Goal: Information Seeking & Learning: Learn about a topic

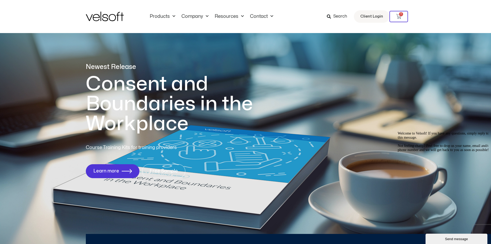
click at [343, 15] on span "Search" at bounding box center [340, 16] width 14 height 7
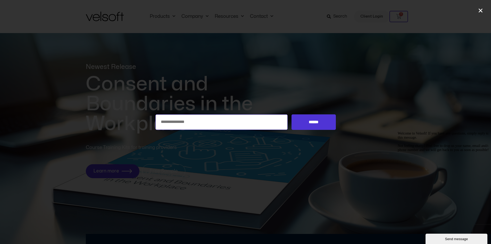
click at [169, 126] on input "Search for:" at bounding box center [221, 121] width 133 height 15
type input "******"
click at [325, 119] on input "******" at bounding box center [314, 121] width 44 height 15
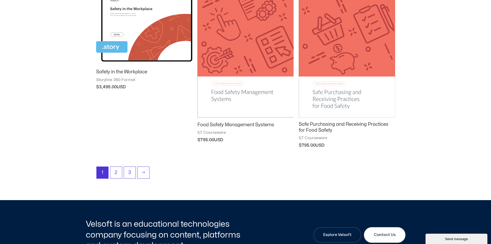
scroll to position [541, 0]
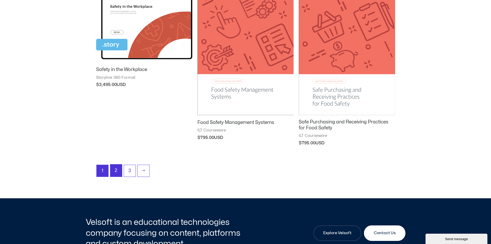
click at [115, 170] on link "2" at bounding box center [116, 170] width 12 height 12
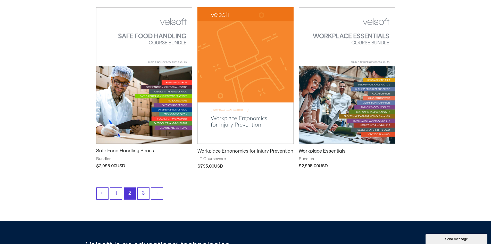
scroll to position [619, 0]
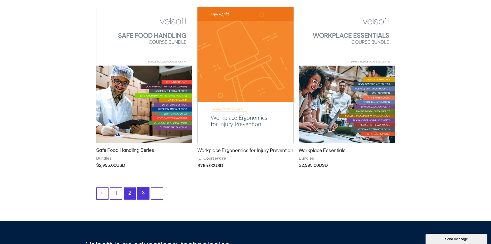
click at [143, 191] on link "3" at bounding box center [144, 193] width 12 height 12
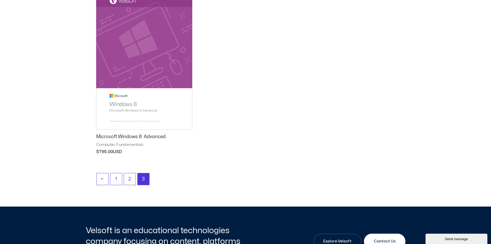
scroll to position [103, 0]
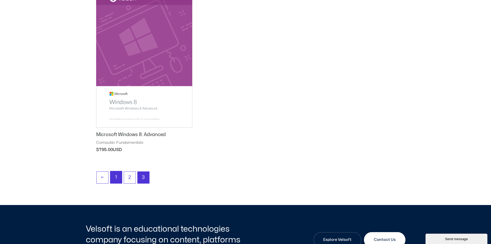
click at [114, 175] on link "1" at bounding box center [116, 177] width 12 height 12
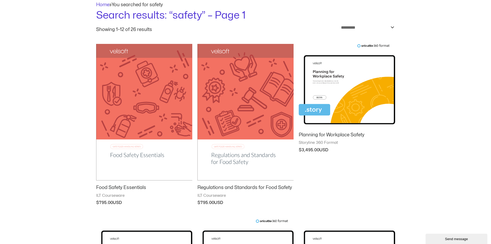
scroll to position [52, 0]
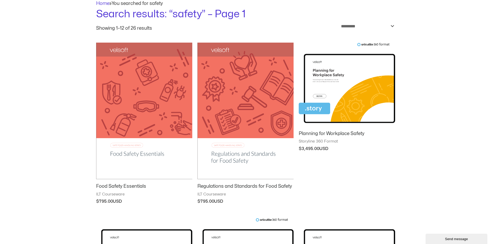
click at [333, 87] on img at bounding box center [347, 85] width 96 height 84
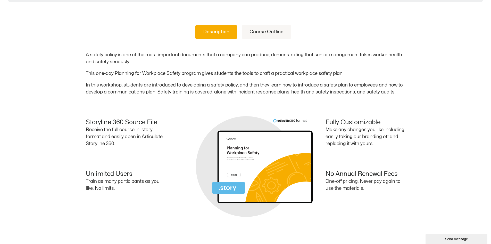
scroll to position [155, 0]
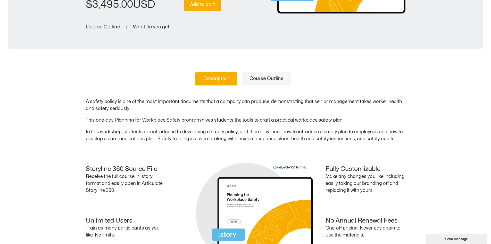
click at [257, 77] on link "Course Outline" at bounding box center [267, 78] width 50 height 13
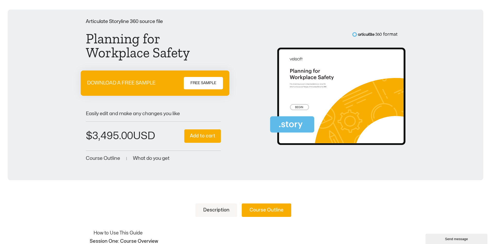
scroll to position [0, 0]
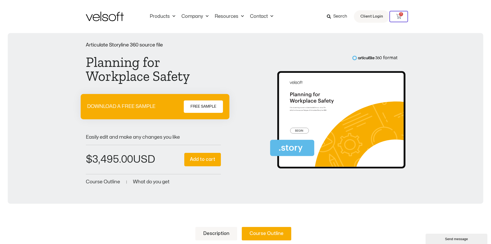
click at [340, 15] on span "Search" at bounding box center [340, 16] width 14 height 7
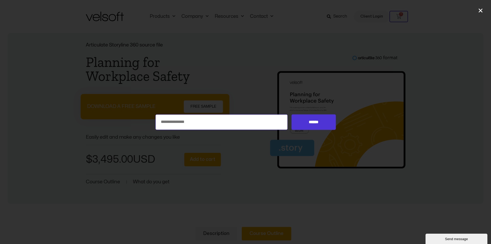
click at [171, 124] on input "Search for:" at bounding box center [221, 121] width 133 height 15
type input "**********"
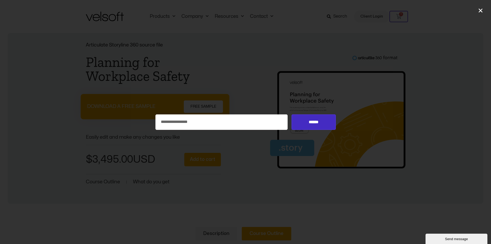
click at [314, 123] on input "******" at bounding box center [314, 121] width 44 height 15
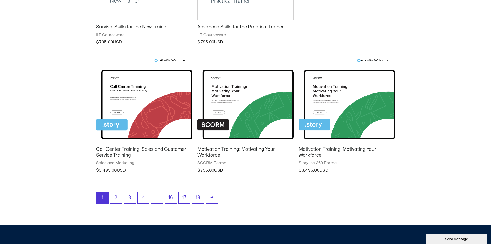
scroll to position [567, 0]
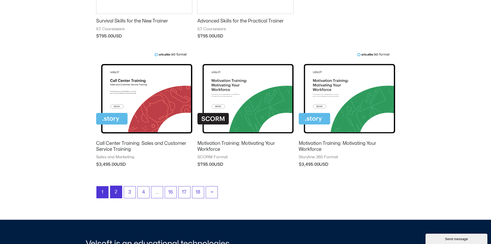
click at [115, 189] on link "2" at bounding box center [116, 192] width 12 height 12
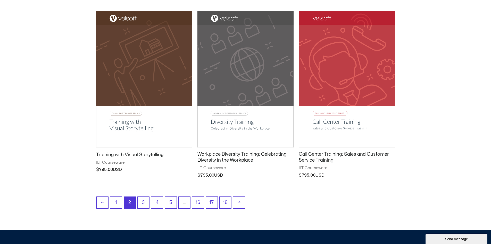
scroll to position [567, 0]
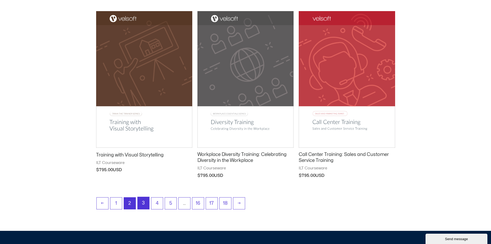
click at [141, 201] on link "3" at bounding box center [144, 203] width 12 height 12
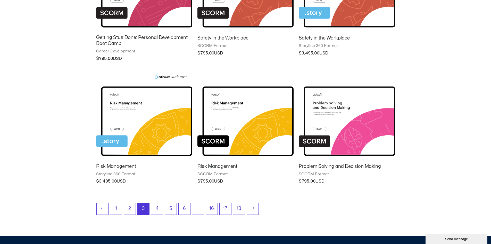
scroll to position [490, 0]
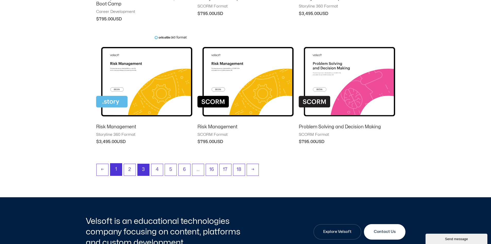
click at [116, 171] on link "1" at bounding box center [116, 169] width 12 height 12
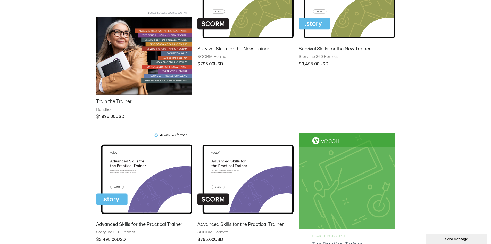
scroll to position [52, 0]
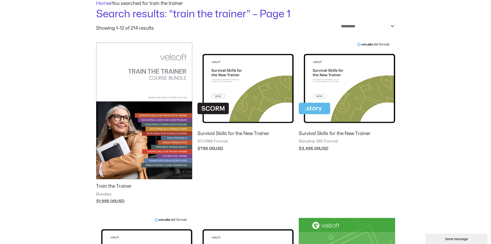
click at [124, 112] on img at bounding box center [144, 111] width 96 height 136
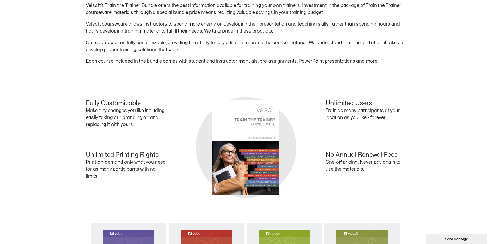
scroll to position [180, 0]
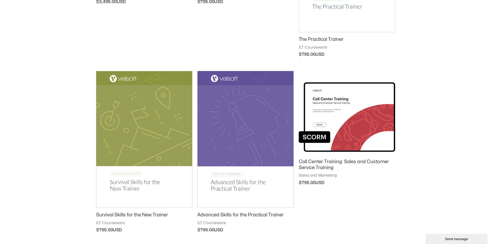
scroll to position [361, 0]
